Goal: Task Accomplishment & Management: Manage account settings

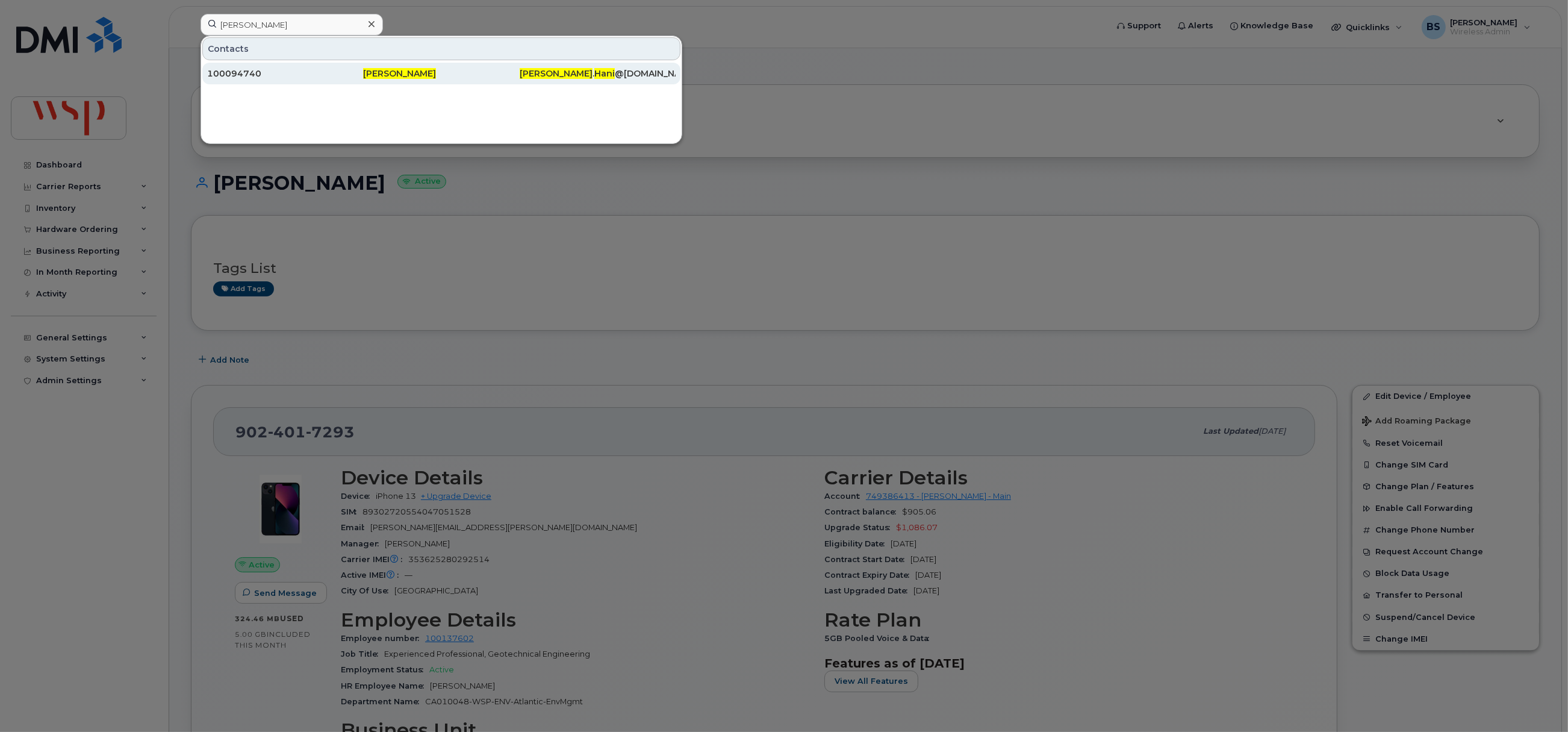
type input "Reda Hani"
click at [220, 73] on div "100094740" at bounding box center [284, 73] width 156 height 12
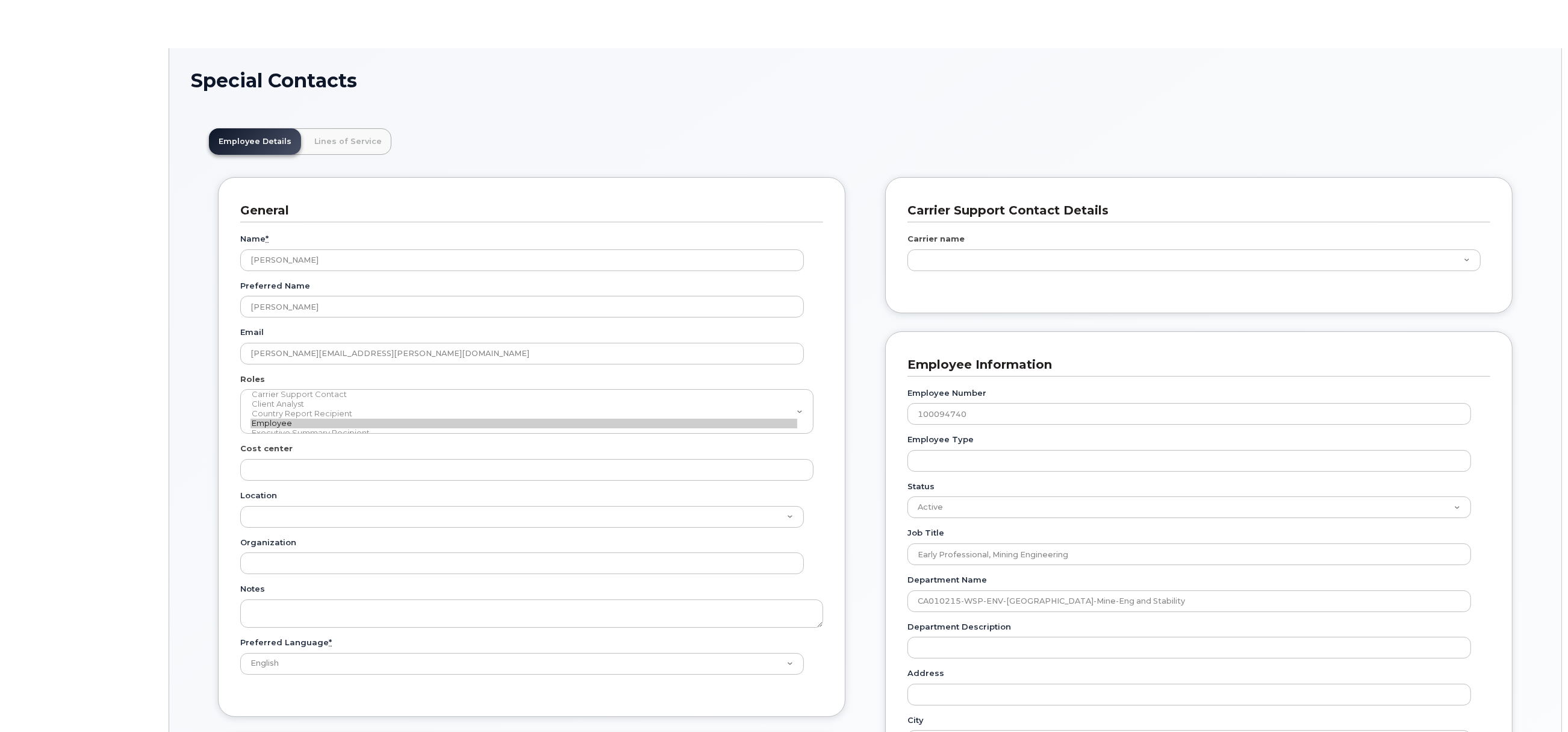
scroll to position [36, 0]
type input "5769998"
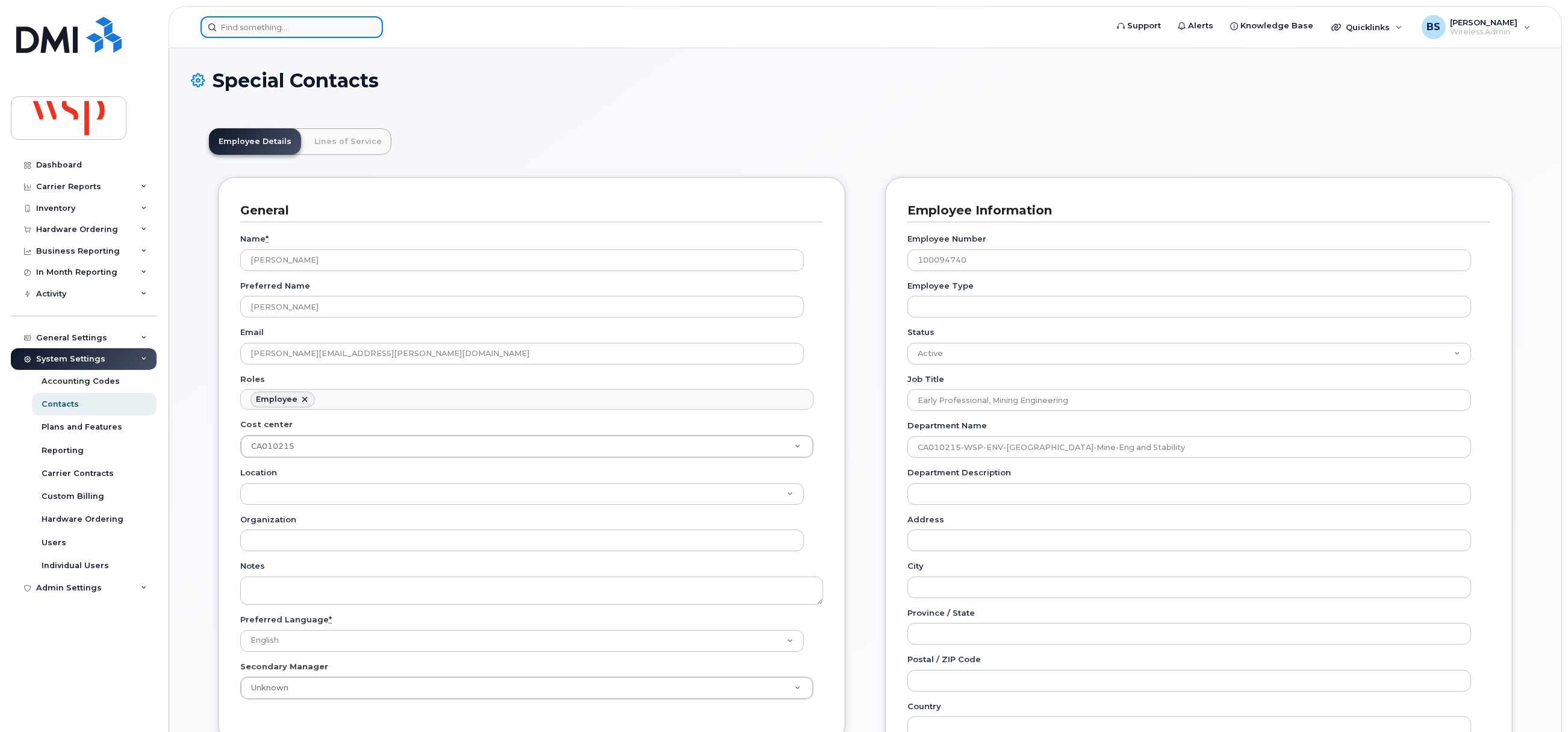
click at [254, 22] on input at bounding box center [292, 27] width 183 height 22
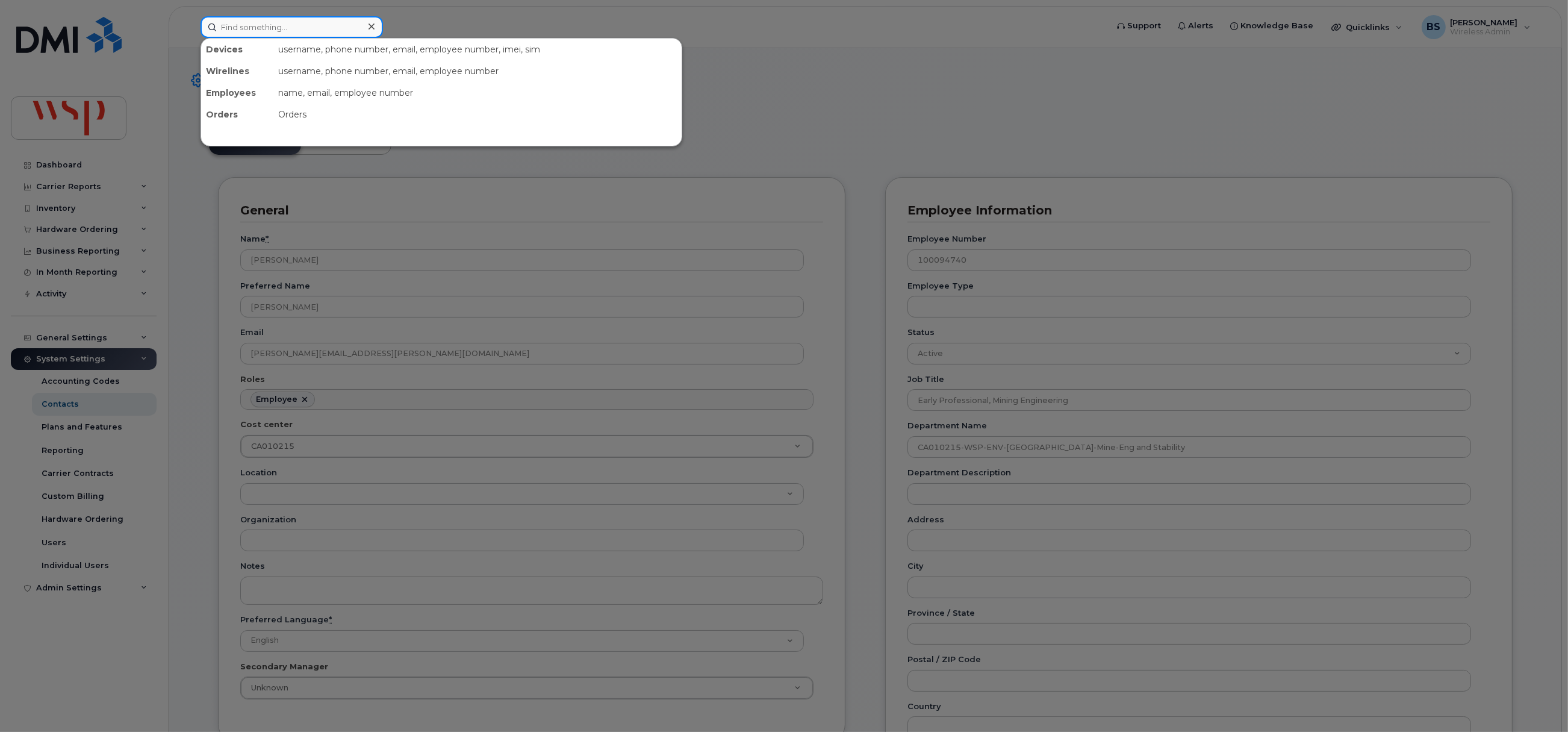
paste input "2363357433"
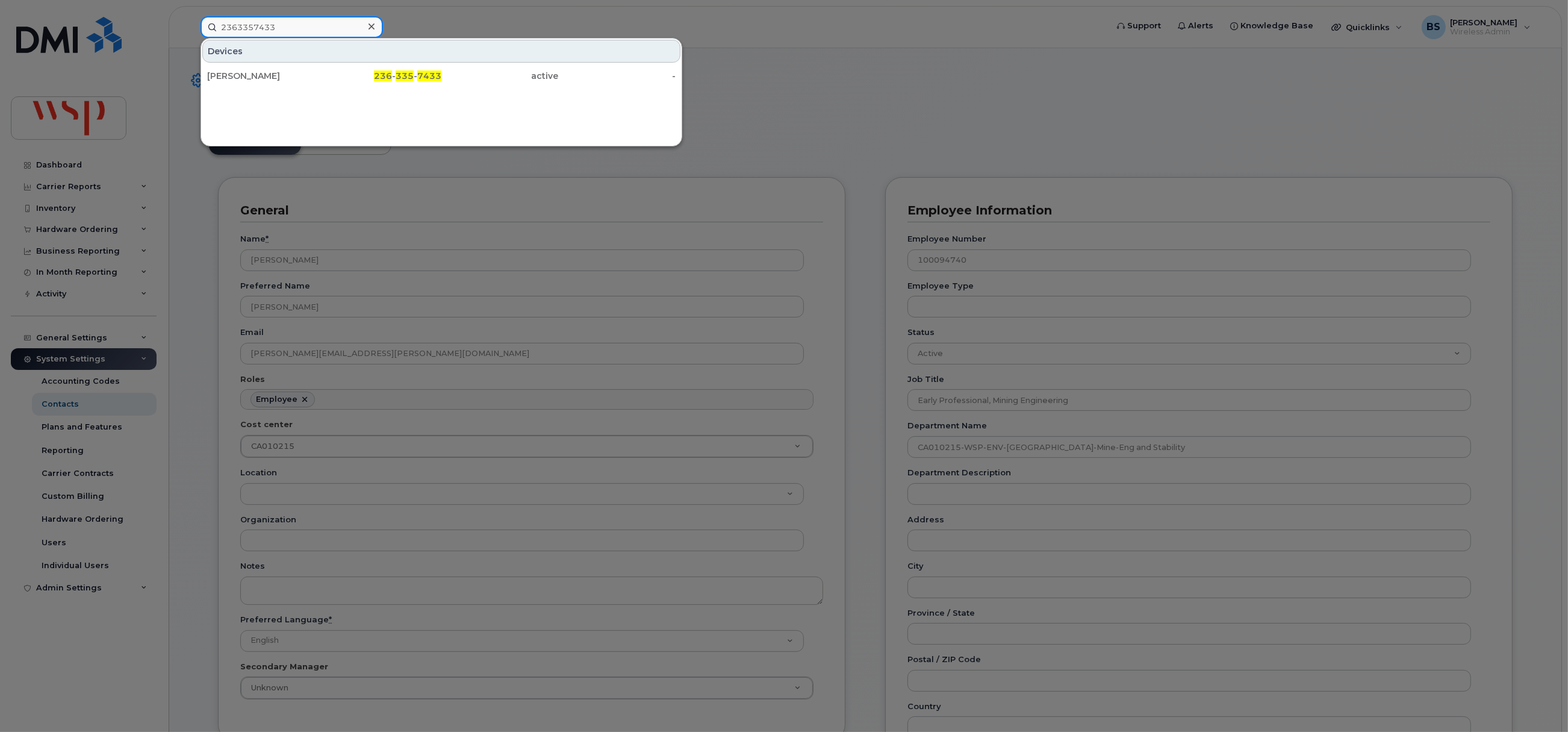
drag, startPoint x: 306, startPoint y: 27, endPoint x: 58, endPoint y: 0, distance: 249.5
click at [191, 16] on div "2363357433 Devices Thomas Madden 236 - 335 - 7433 active -" at bounding box center [650, 27] width 918 height 22
paste input "505398155"
type input "2505398155"
drag, startPoint x: 231, startPoint y: 73, endPoint x: 257, endPoint y: 80, distance: 26.9
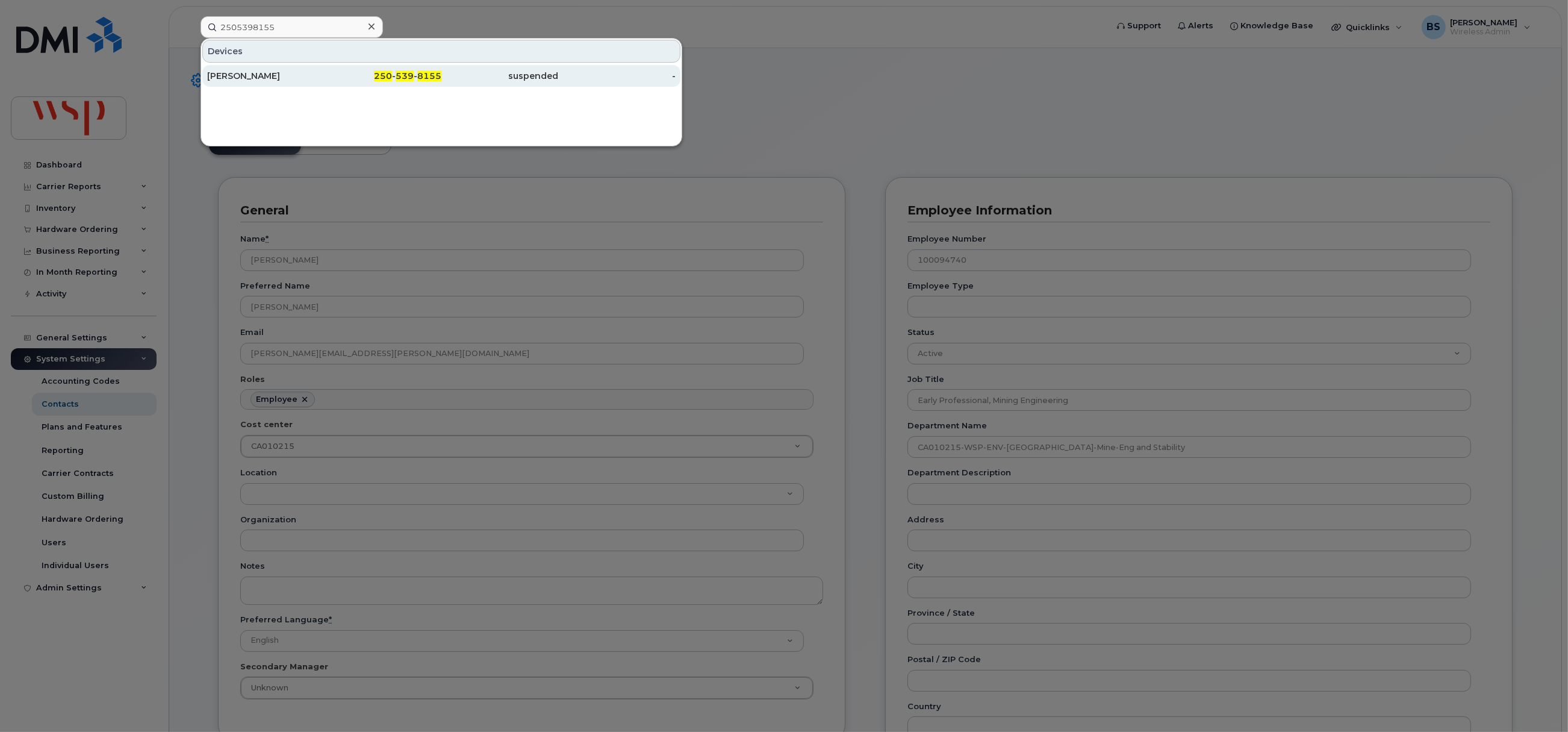
click at [231, 73] on div "Allison Takasaki" at bounding box center [266, 76] width 117 height 12
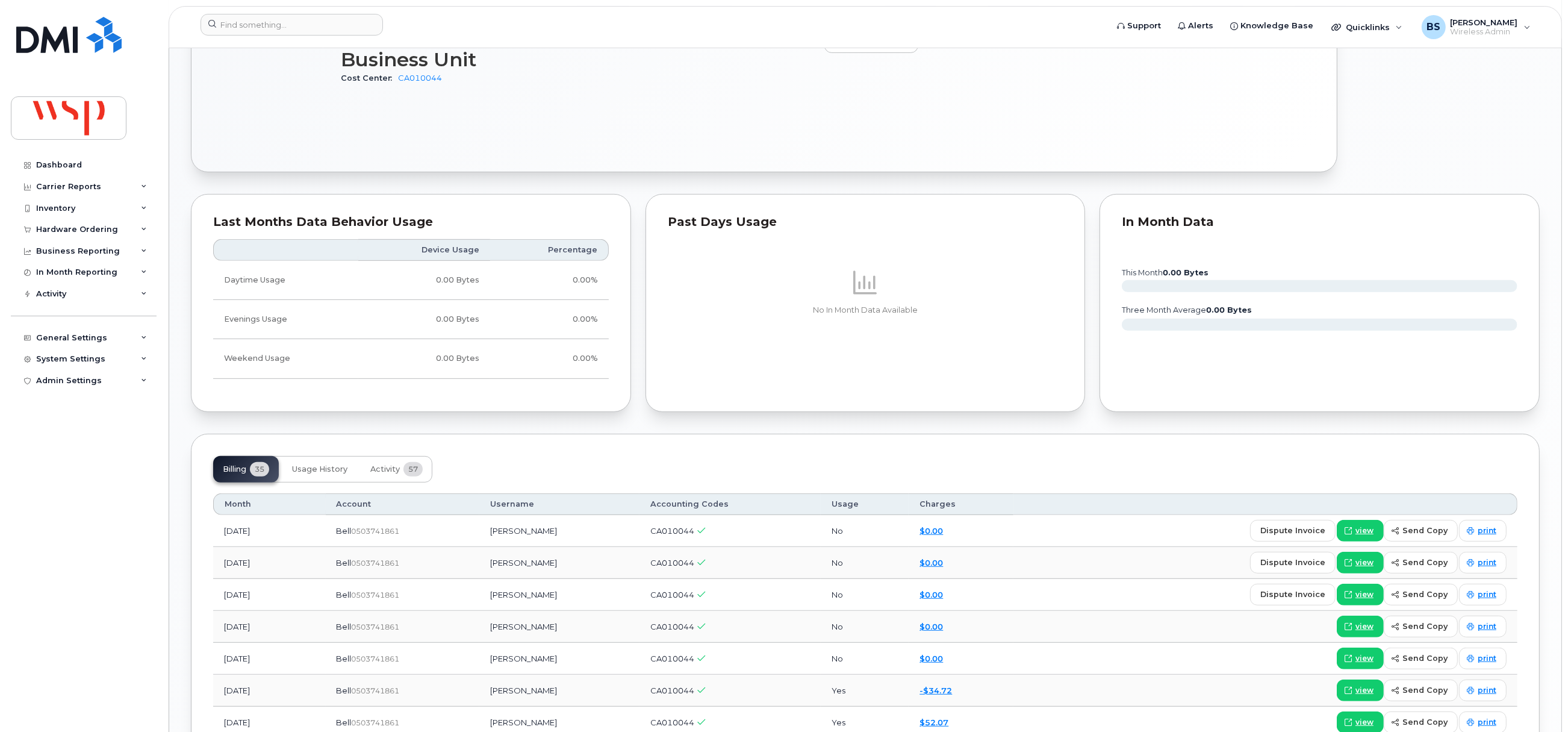
scroll to position [994, 0]
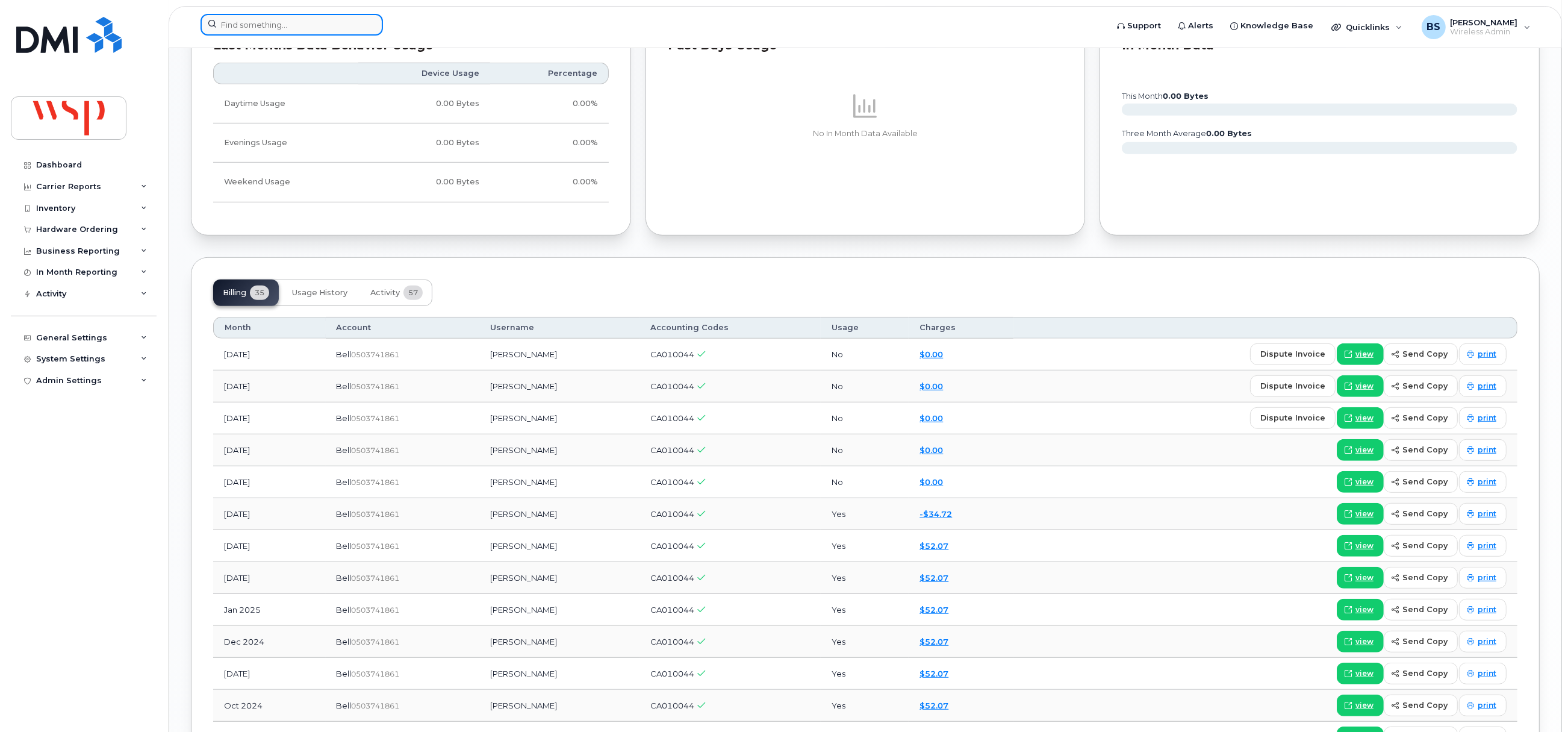
click at [254, 27] on input at bounding box center [292, 24] width 183 height 22
paste input "8257330945"
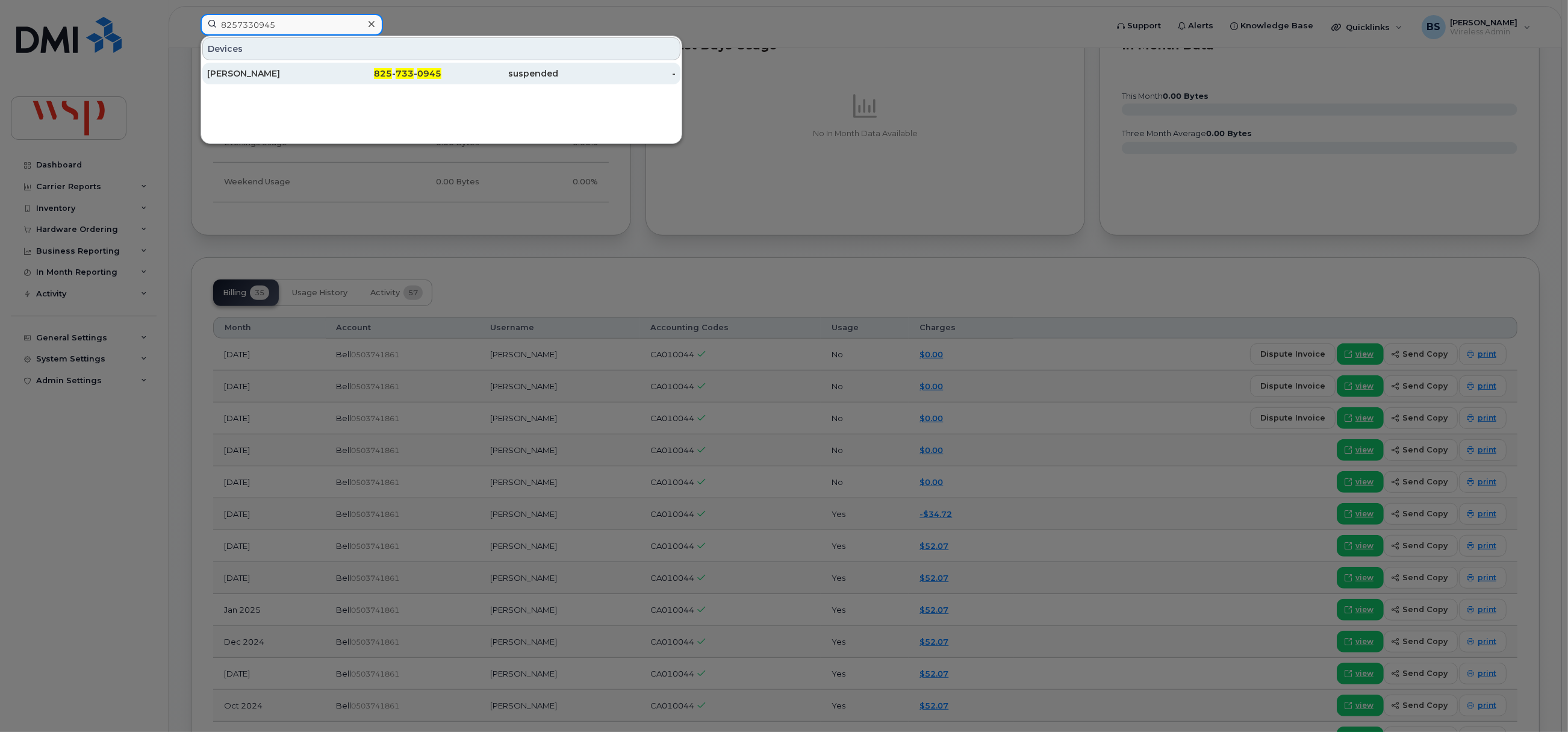
type input "8257330945"
click at [227, 70] on div "Peter Hatcher" at bounding box center [266, 73] width 117 height 12
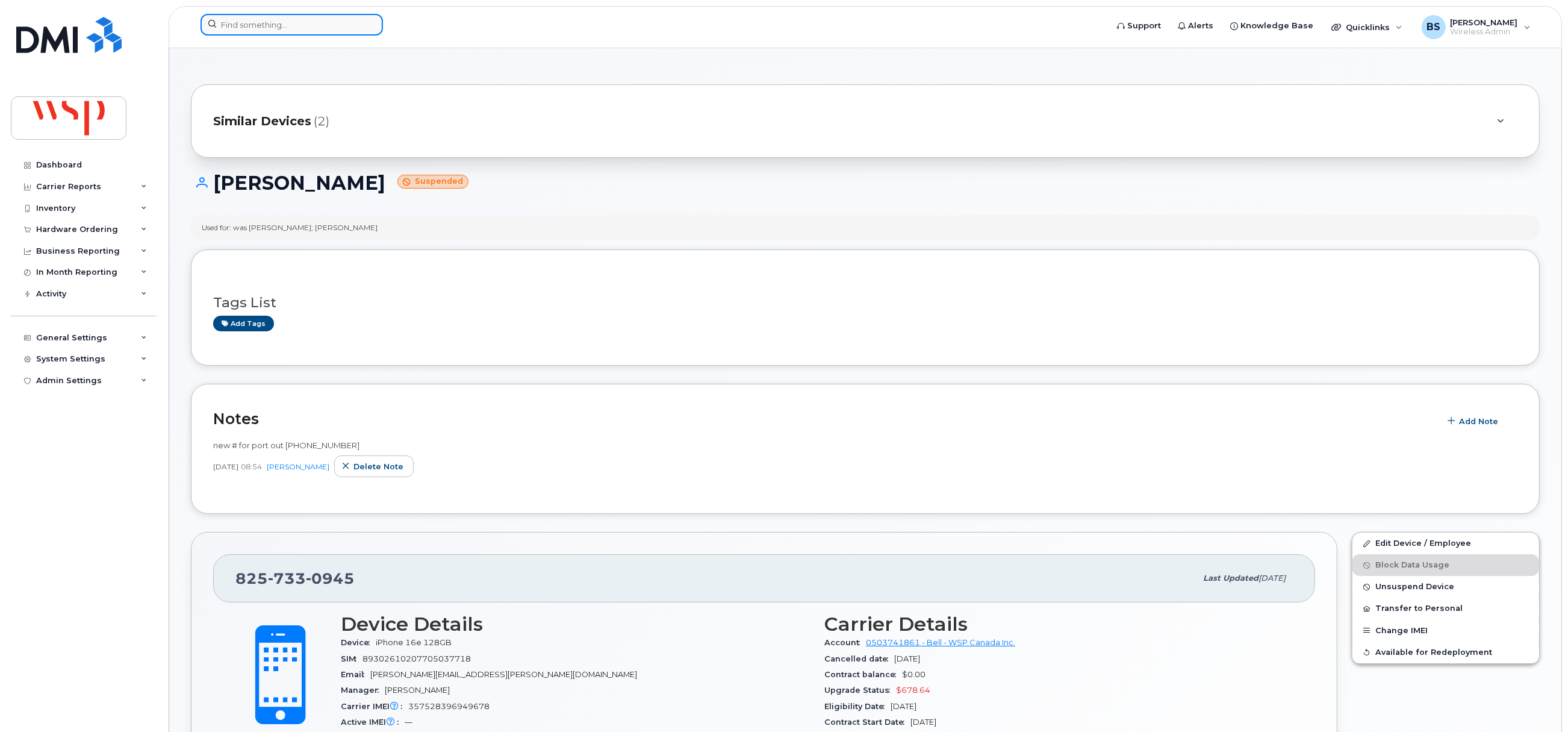
click at [304, 21] on input at bounding box center [292, 24] width 183 height 22
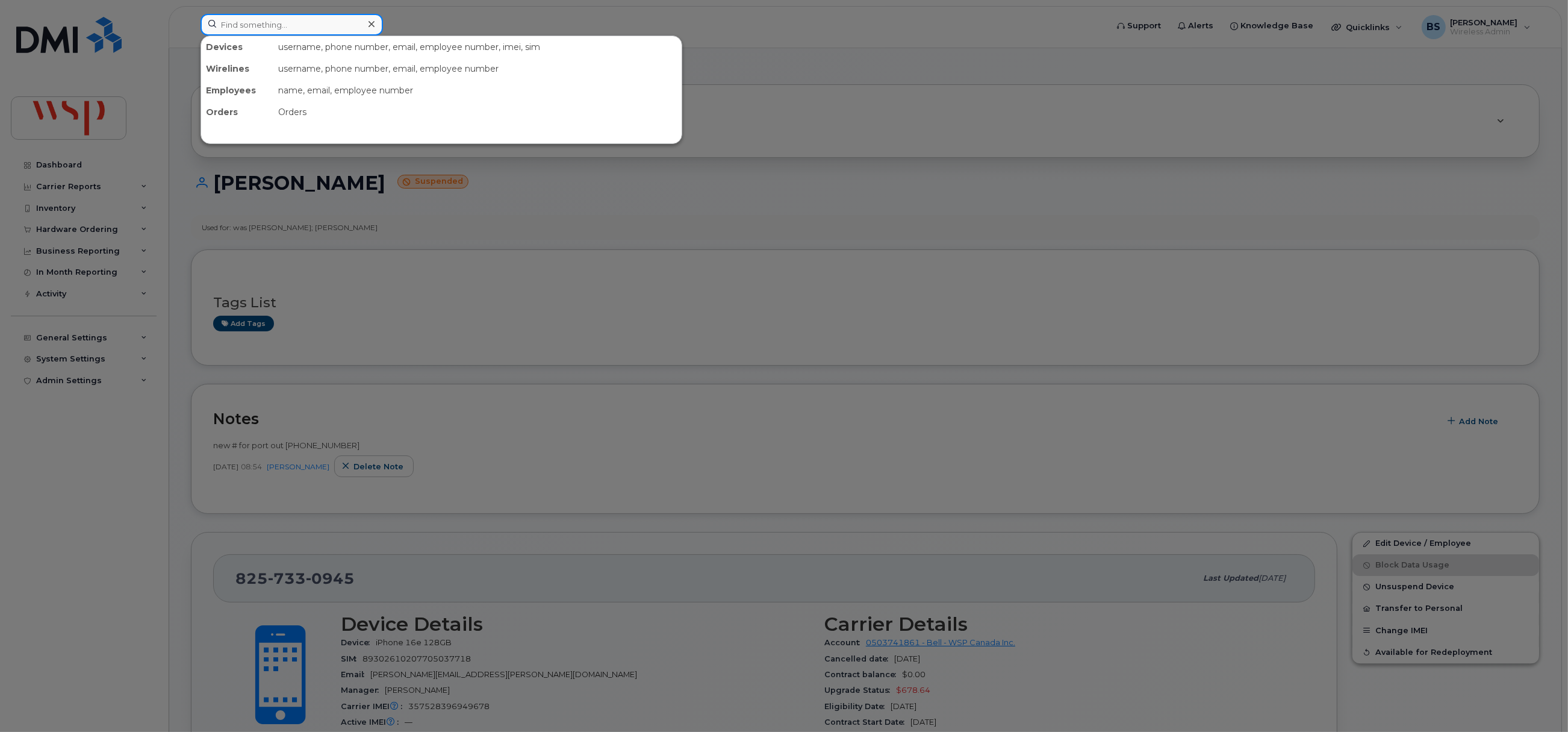
paste input "3653231627"
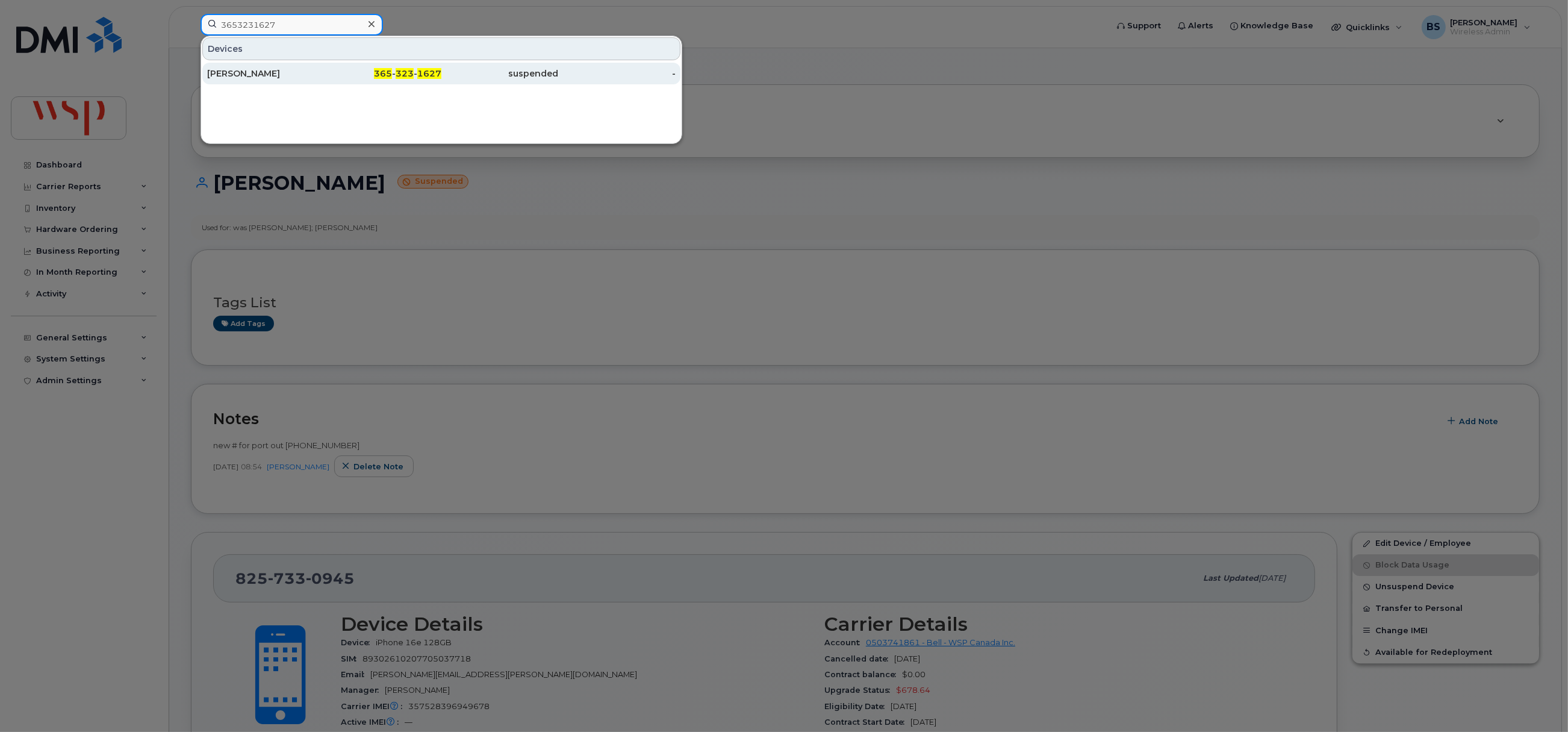
type input "3653231627"
drag, startPoint x: 258, startPoint y: 73, endPoint x: 259, endPoint y: 64, distance: 9.1
click at [258, 73] on div "[PERSON_NAME]" at bounding box center [266, 73] width 117 height 12
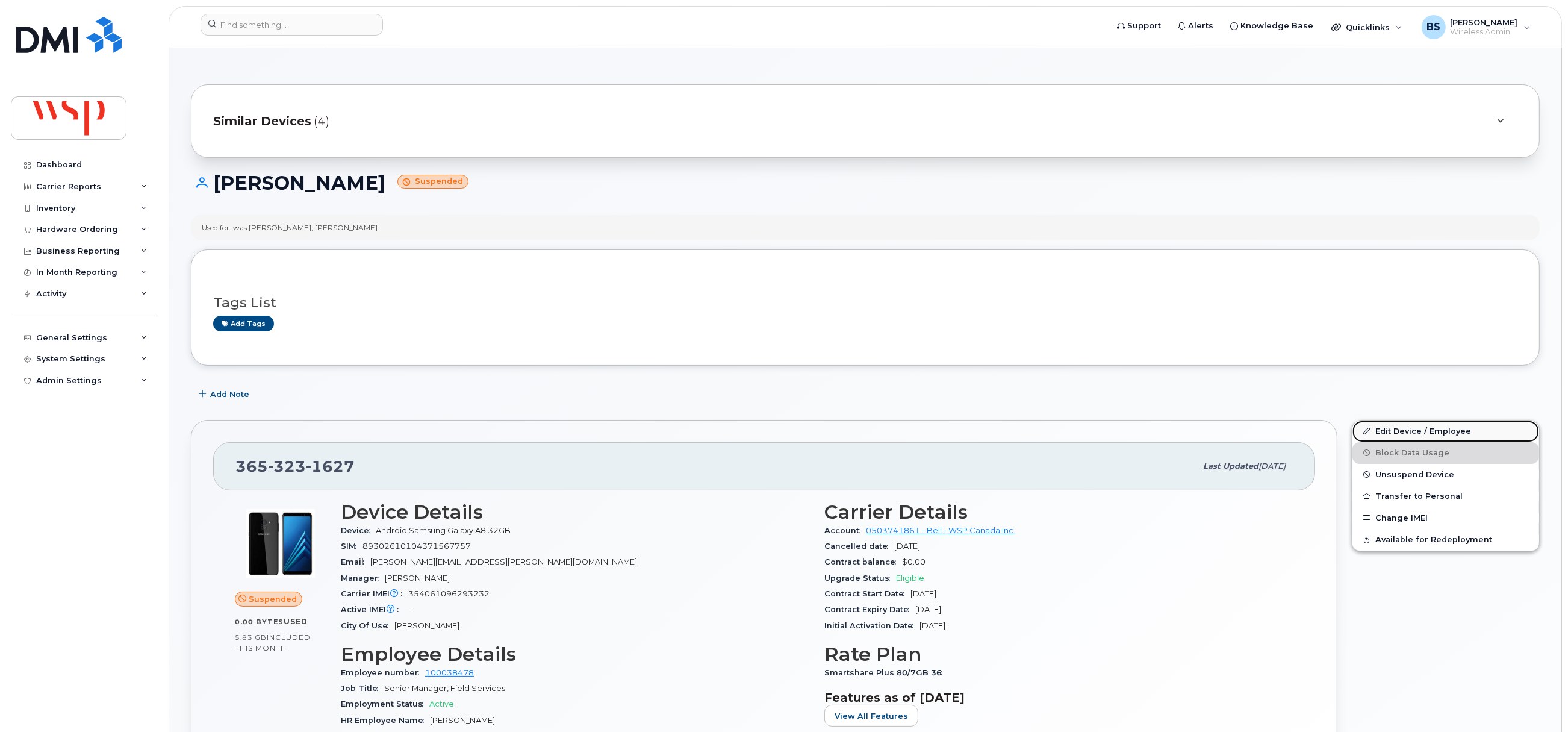
click at [1397, 429] on link "Edit Device / Employee" at bounding box center [1445, 431] width 187 height 22
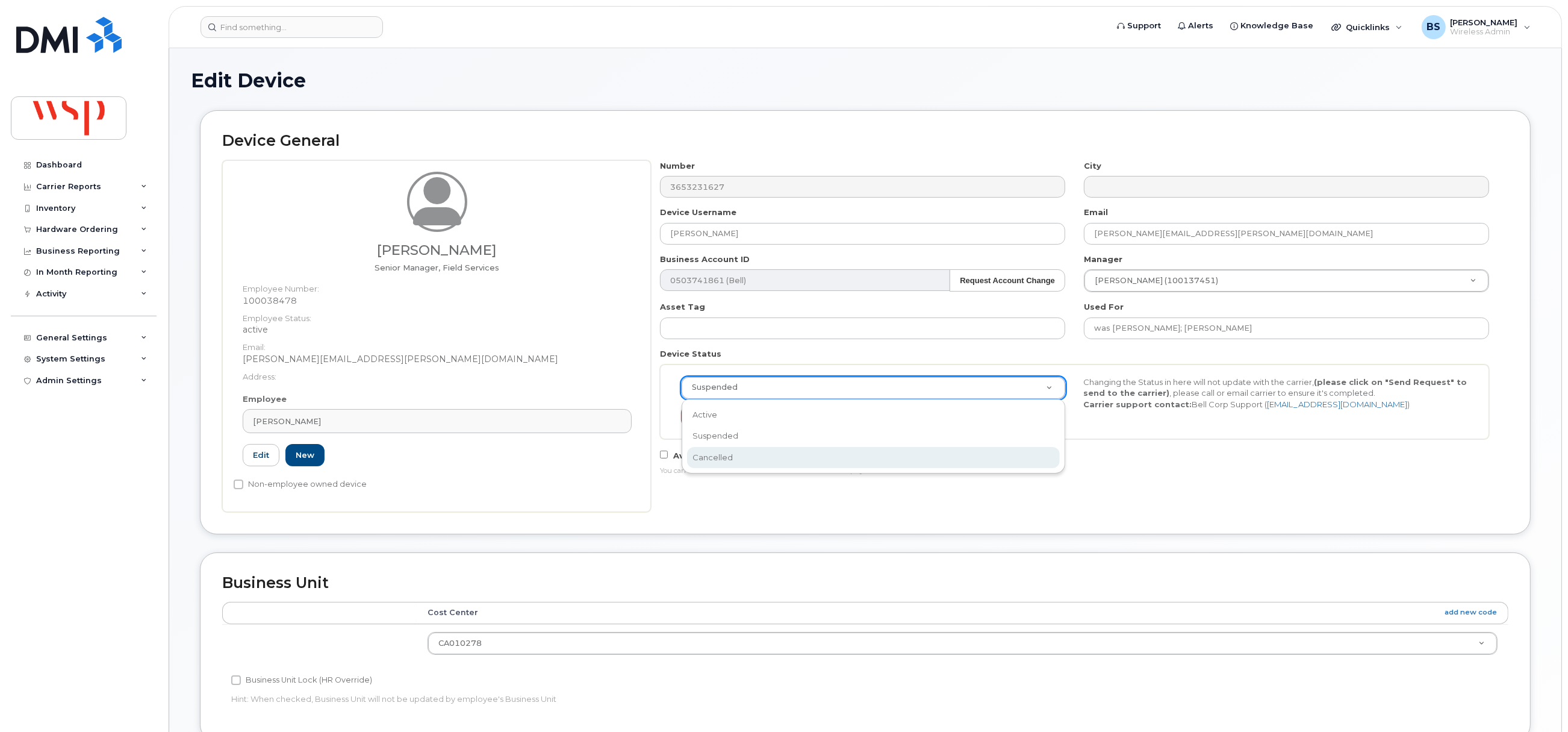
select select "cancelled"
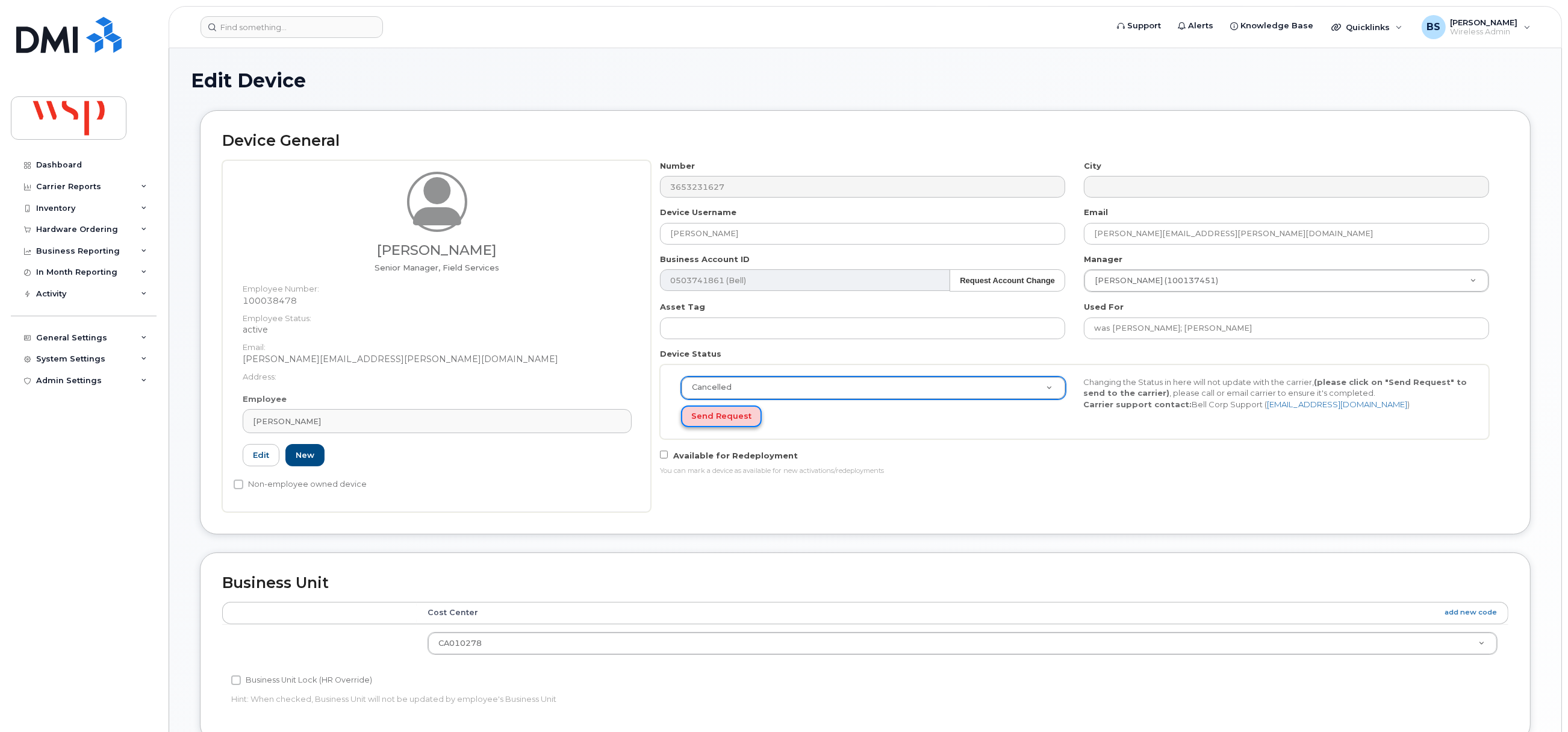
click at [720, 414] on button "Send Request" at bounding box center [721, 416] width 81 height 22
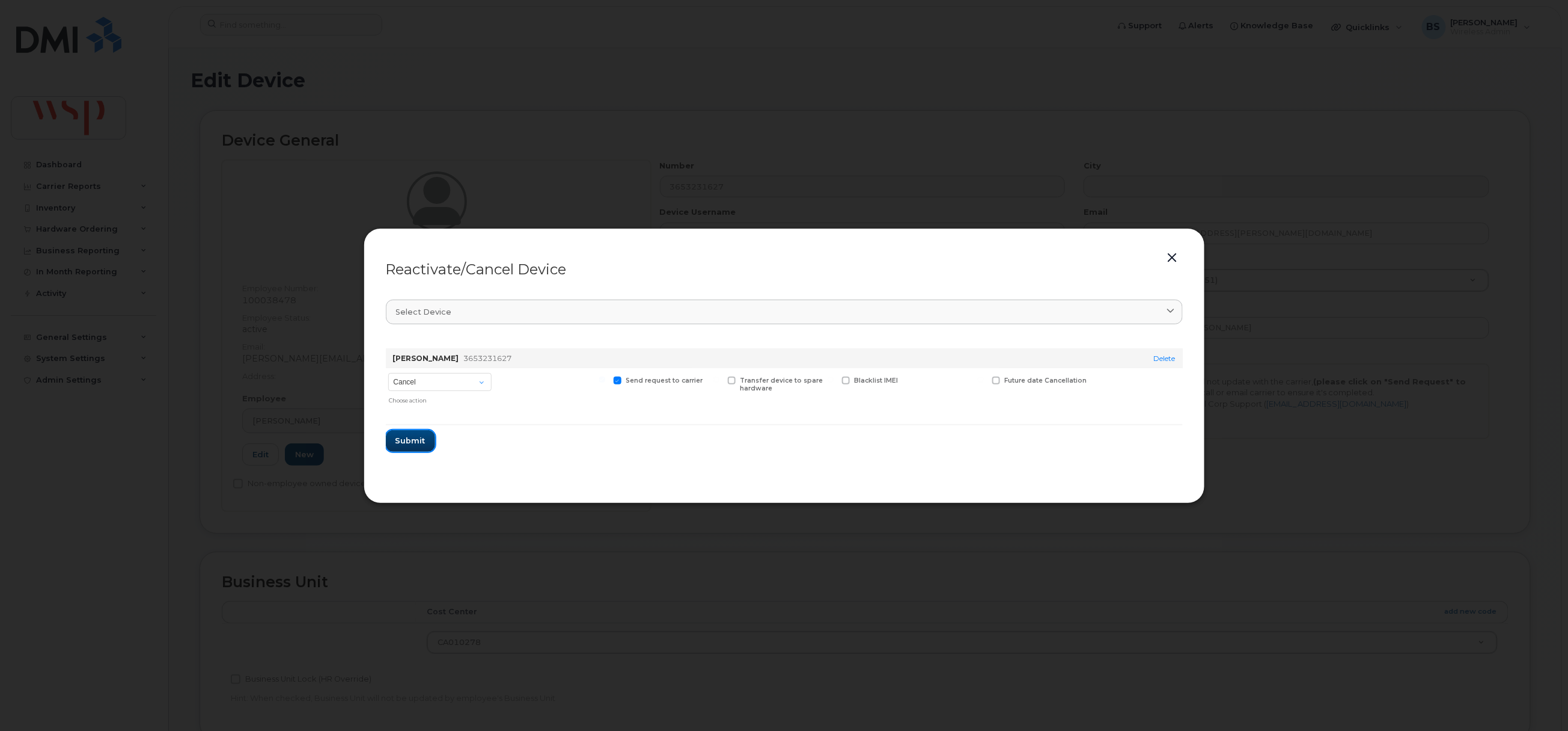
click at [404, 439] on span "Submit" at bounding box center [410, 440] width 30 height 11
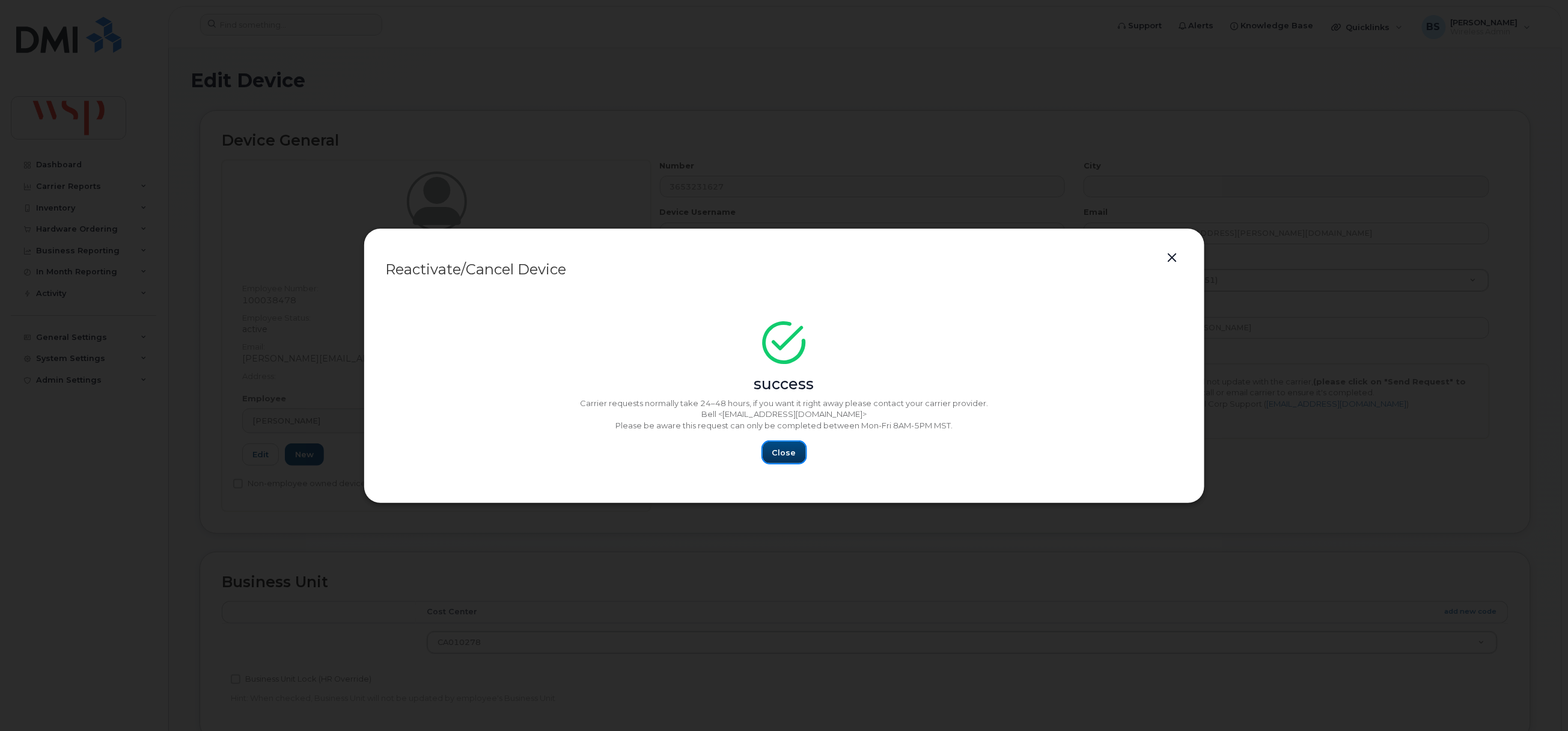
click at [776, 449] on span "Close" at bounding box center [784, 453] width 24 height 11
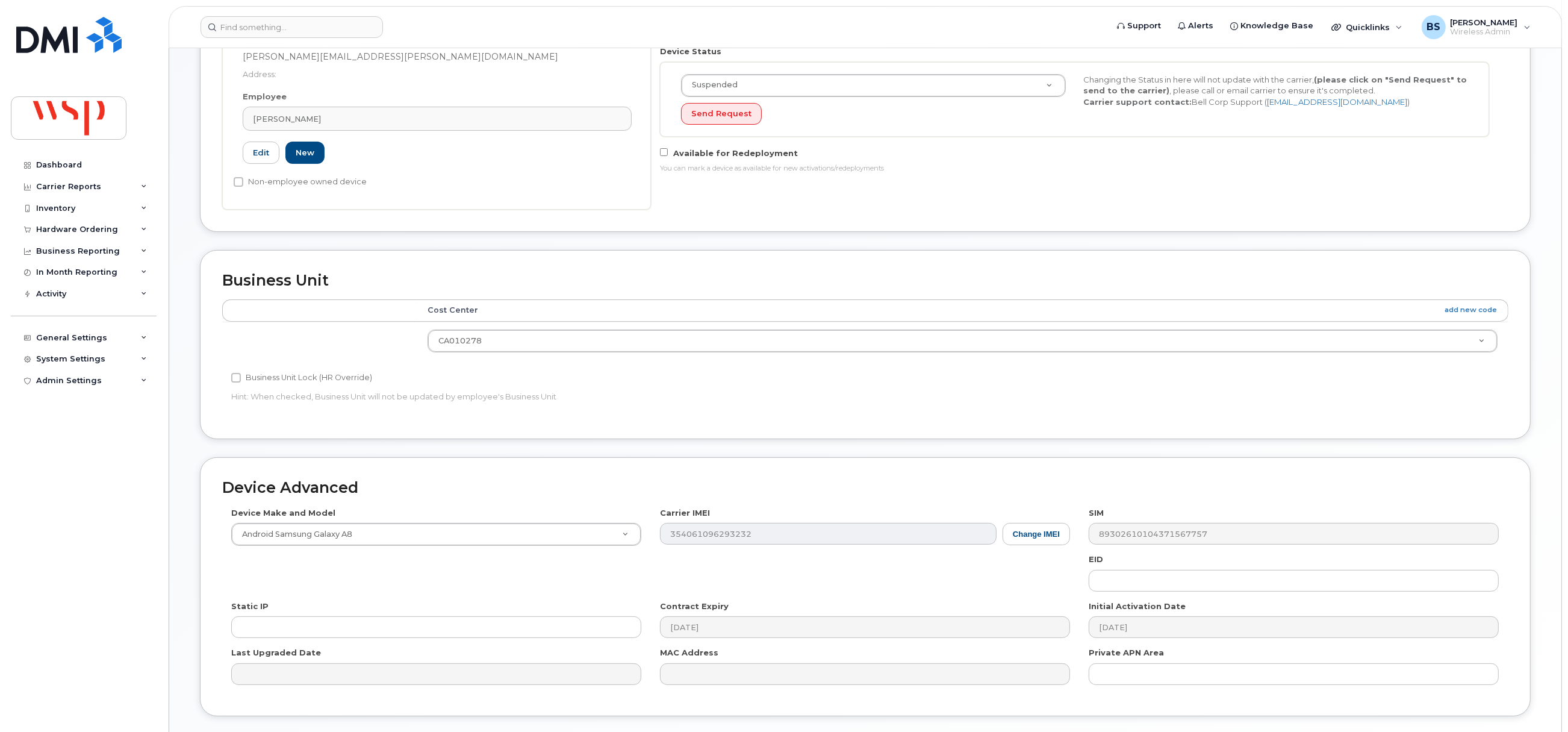
scroll to position [390, 0]
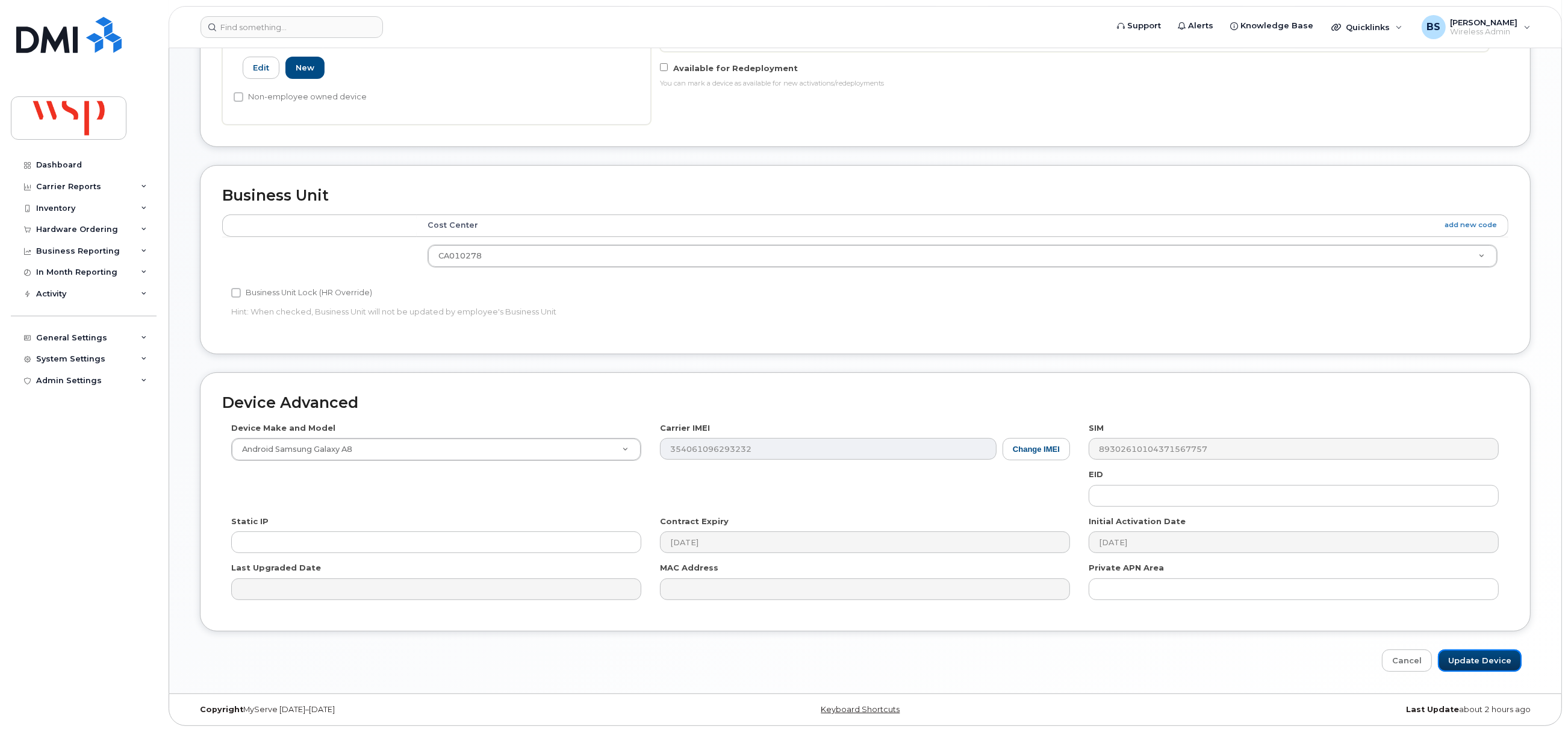
drag, startPoint x: 1478, startPoint y: 663, endPoint x: 1436, endPoint y: 629, distance: 54.0
click at [1478, 663] on input "Update Device" at bounding box center [1479, 659] width 84 height 22
type input "Saving..."
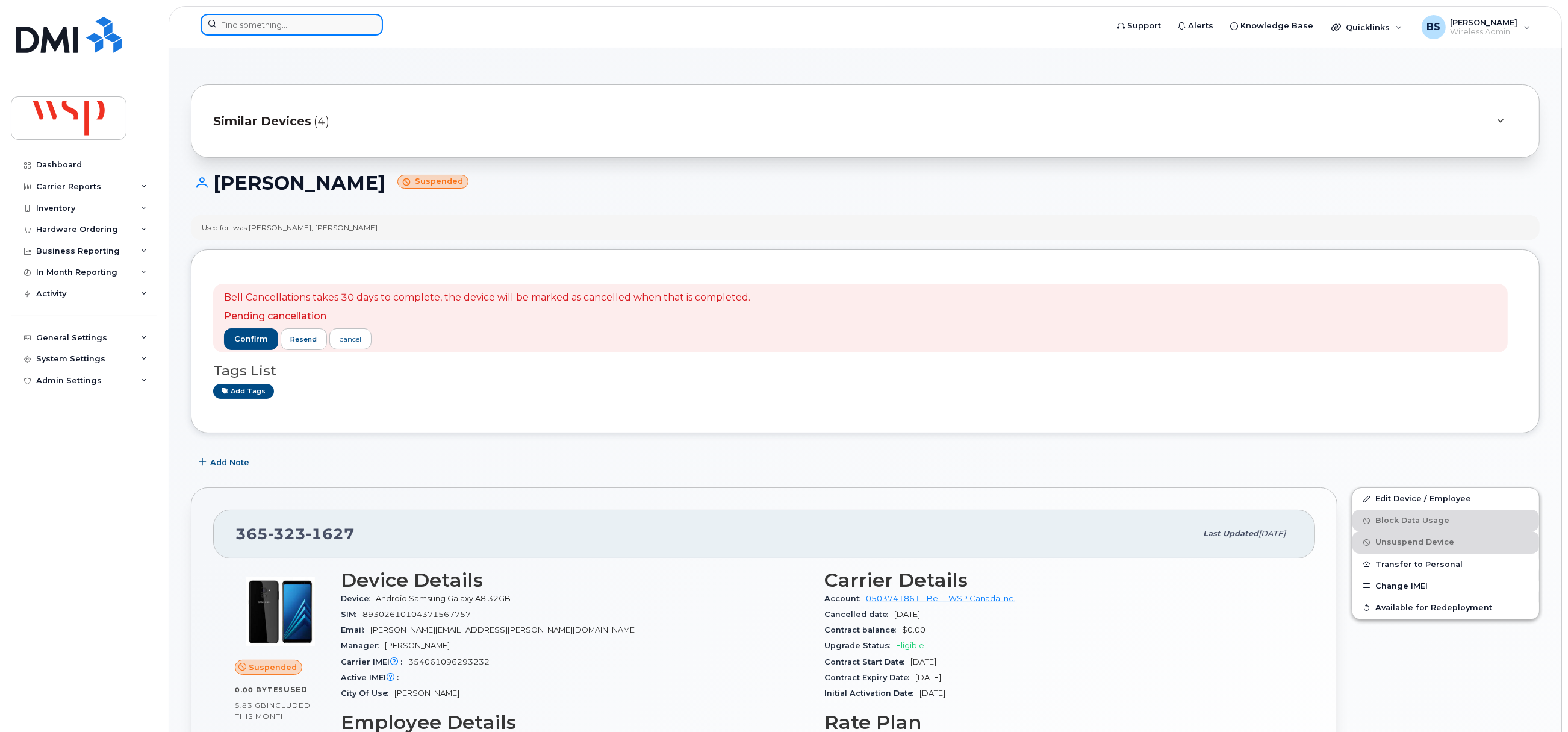
click at [236, 20] on input at bounding box center [292, 24] width 183 height 22
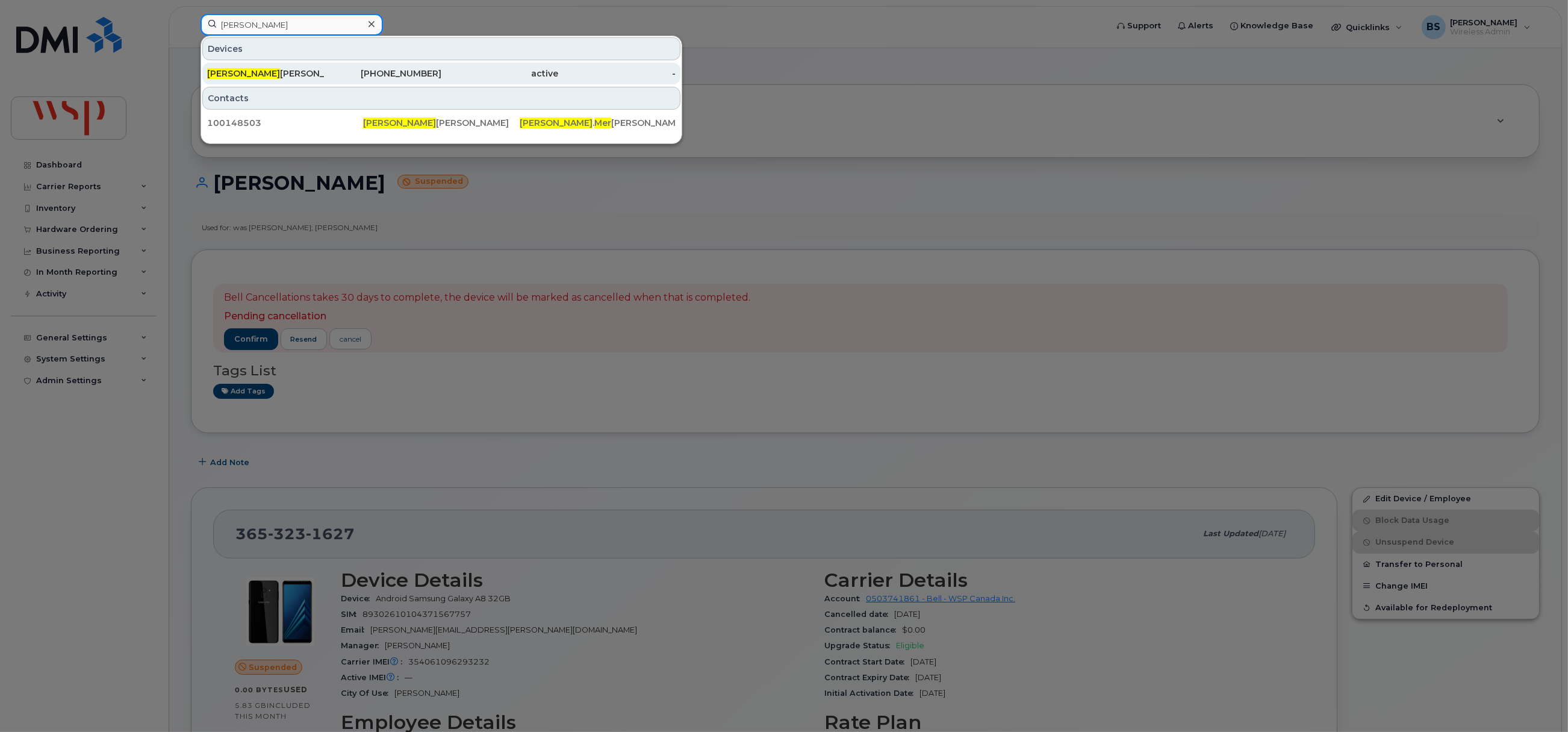
type input "brent mer"
click at [240, 71] on span "BRENT MER" at bounding box center [243, 73] width 73 height 11
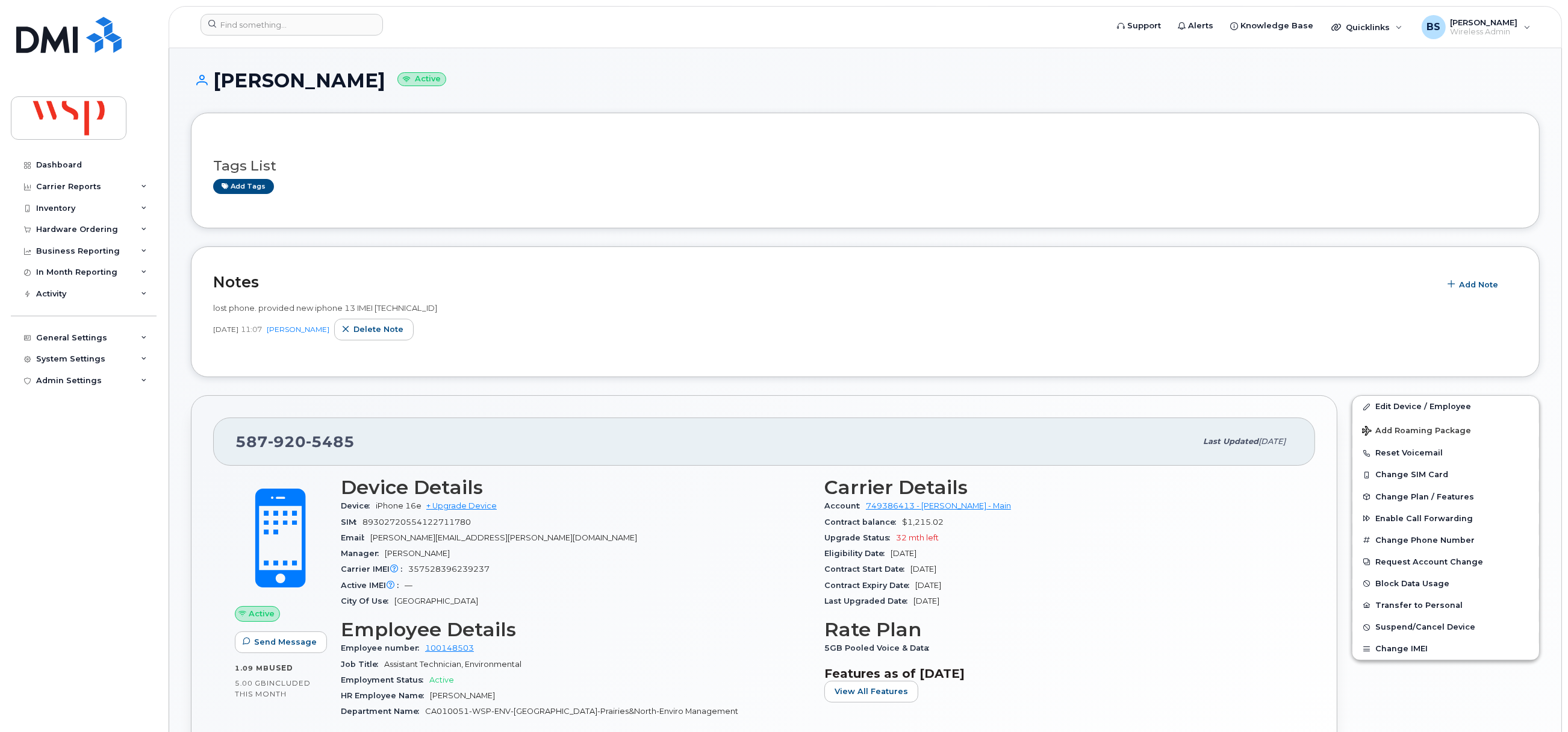
drag, startPoint x: 374, startPoint y: 78, endPoint x: 218, endPoint y: 87, distance: 156.3
click at [218, 87] on h1 "[PERSON_NAME] Active" at bounding box center [865, 81] width 1349 height 21
copy h1 "[PERSON_NAME]"
